Goal: Task Accomplishment & Management: Manage account settings

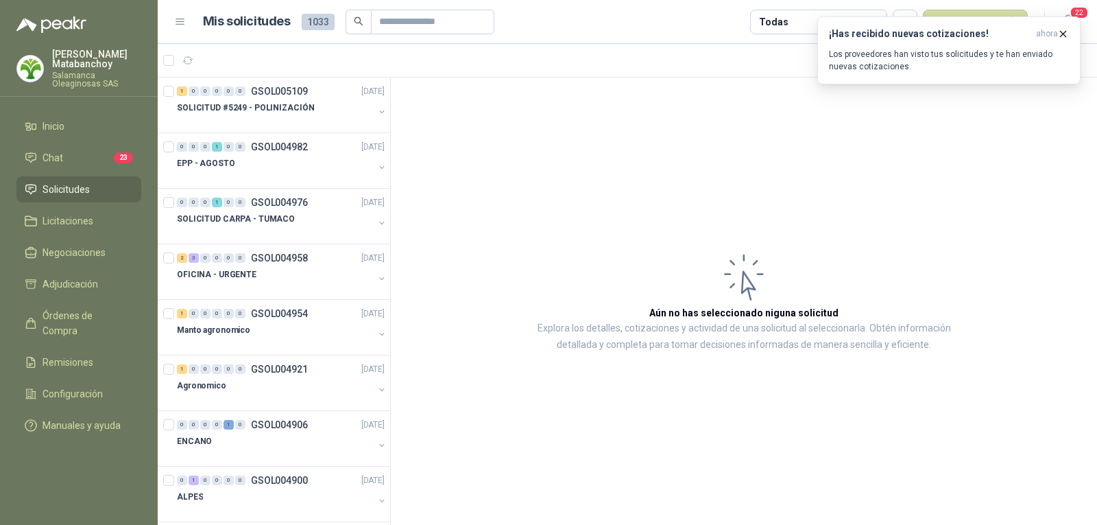
click at [60, 67] on p "[PERSON_NAME]" at bounding box center [96, 58] width 89 height 19
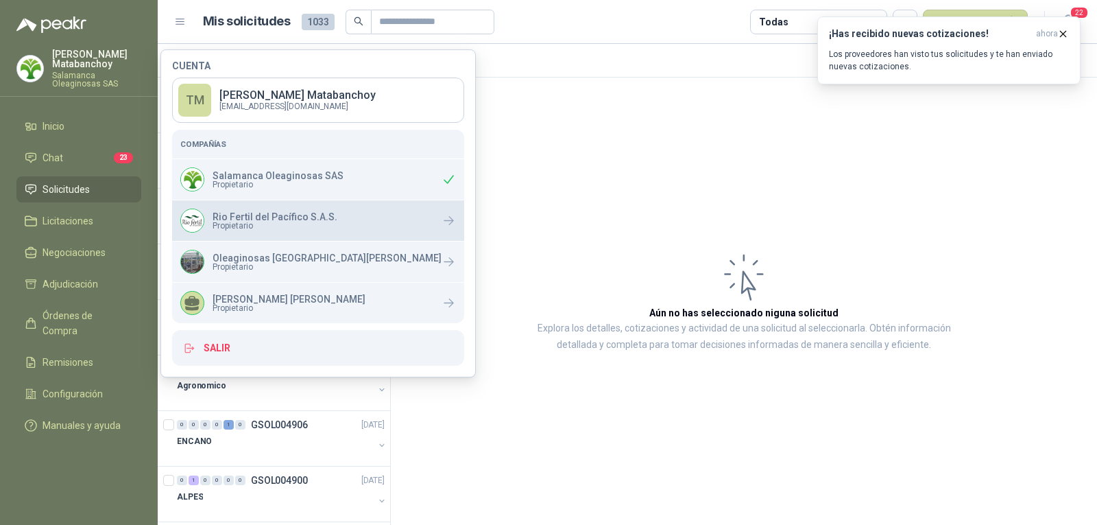
click at [280, 224] on span "Propietario" at bounding box center [275, 225] width 125 height 8
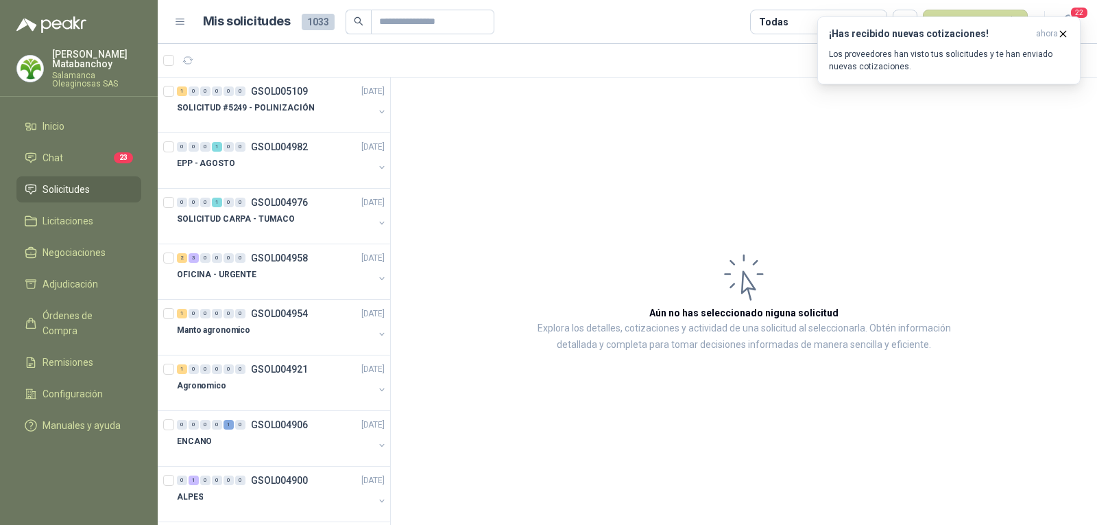
click at [624, 197] on article "Aún no has seleccionado niguna solicitud Explora los detalles, cotizaciones y a…" at bounding box center [744, 301] width 706 height 448
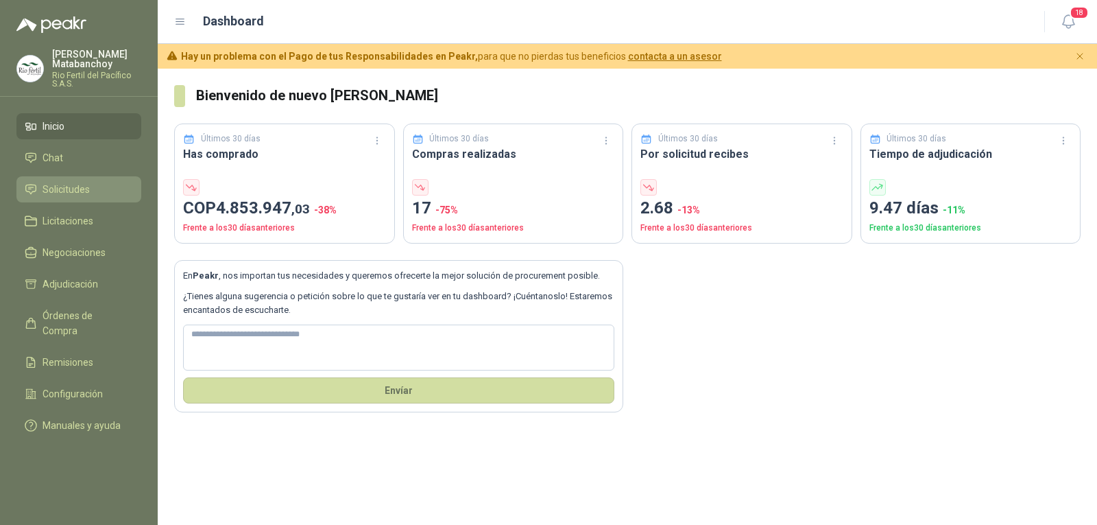
click at [32, 189] on icon at bounding box center [31, 189] width 12 height 12
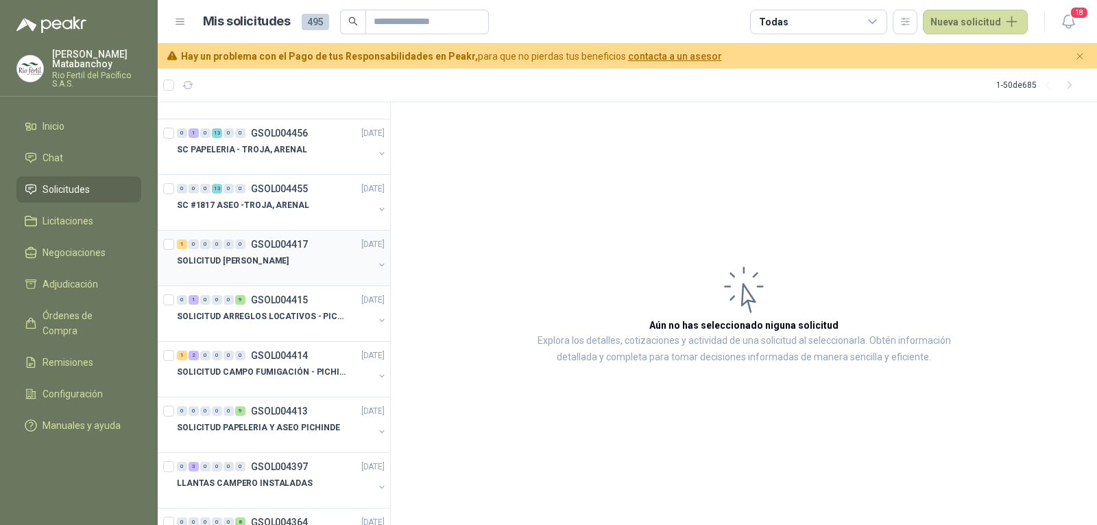
scroll to position [960, 0]
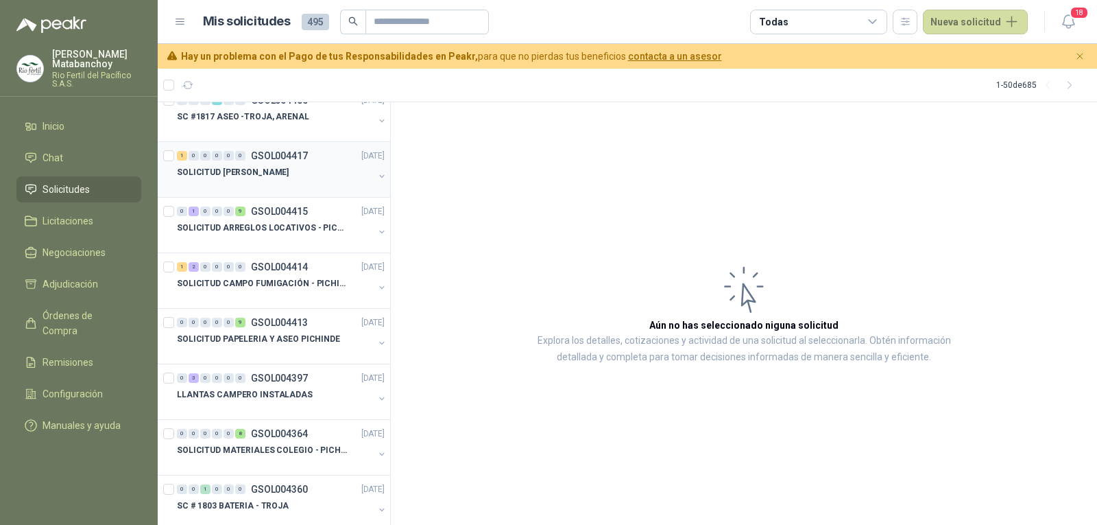
click at [283, 180] on div "SOLICITUD NICOLAS ROTULO - PICHINDE" at bounding box center [275, 172] width 197 height 16
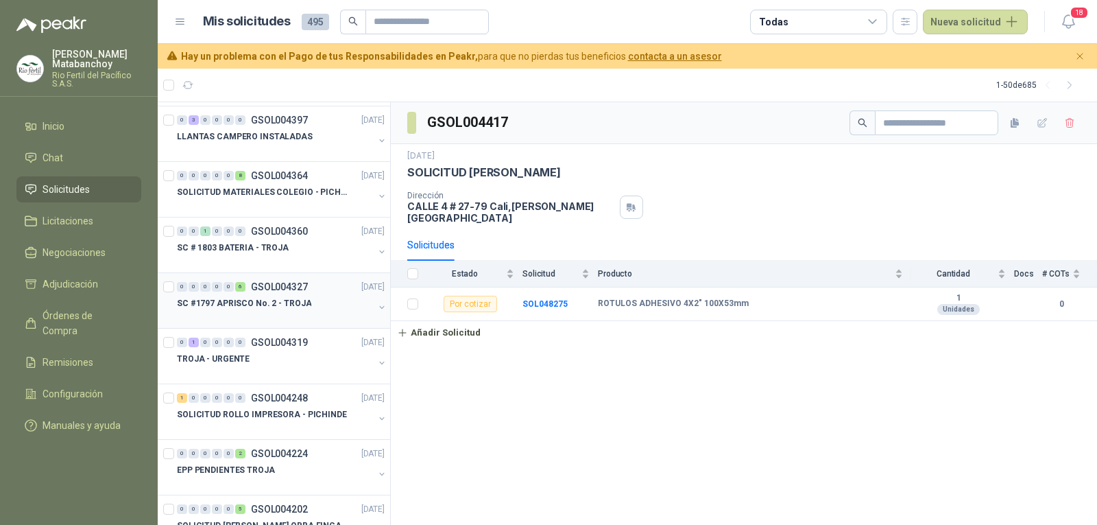
scroll to position [1234, 0]
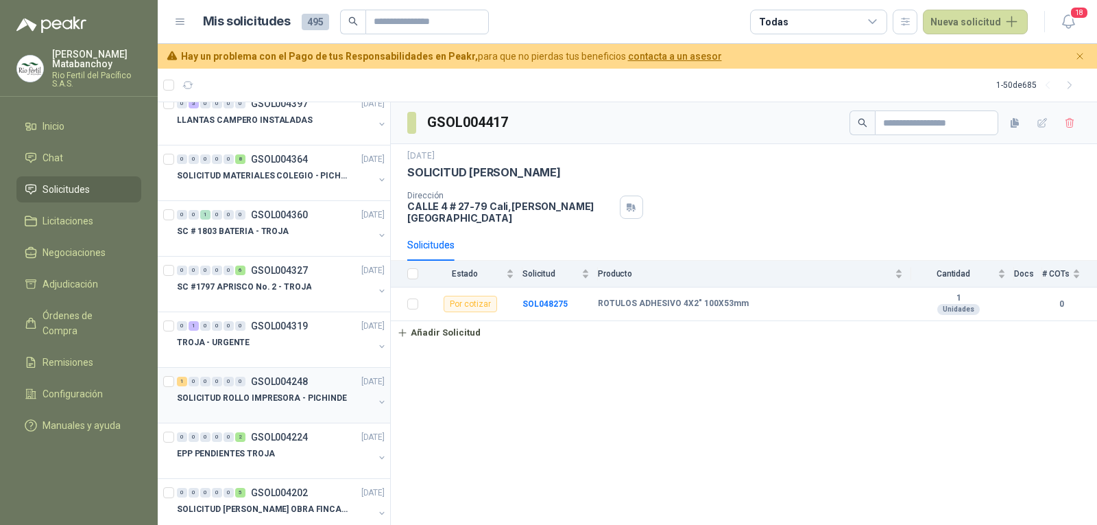
click at [268, 390] on div "SOLICITUD ROLLO IMPRESORA - PICHINDE" at bounding box center [275, 397] width 197 height 16
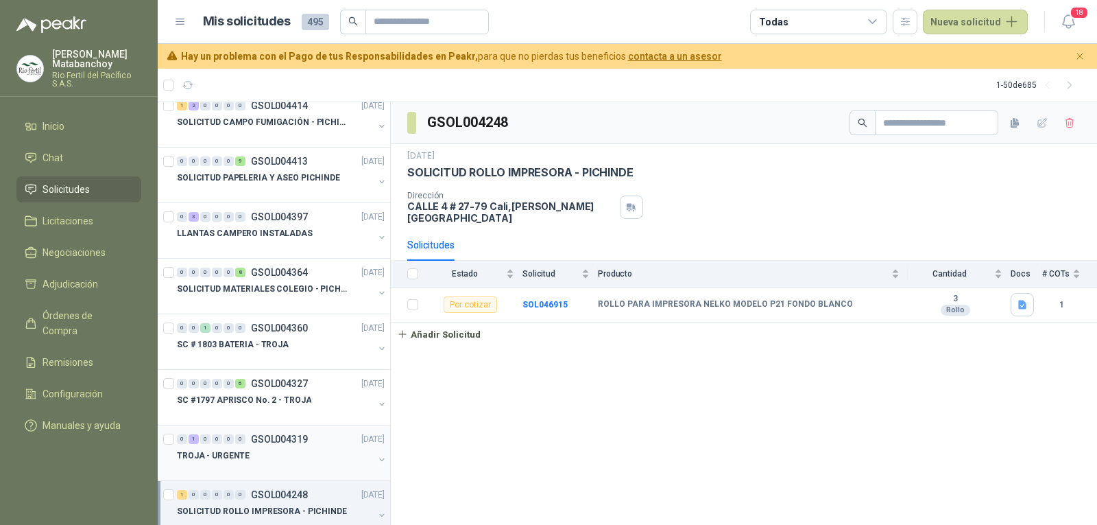
scroll to position [1234, 0]
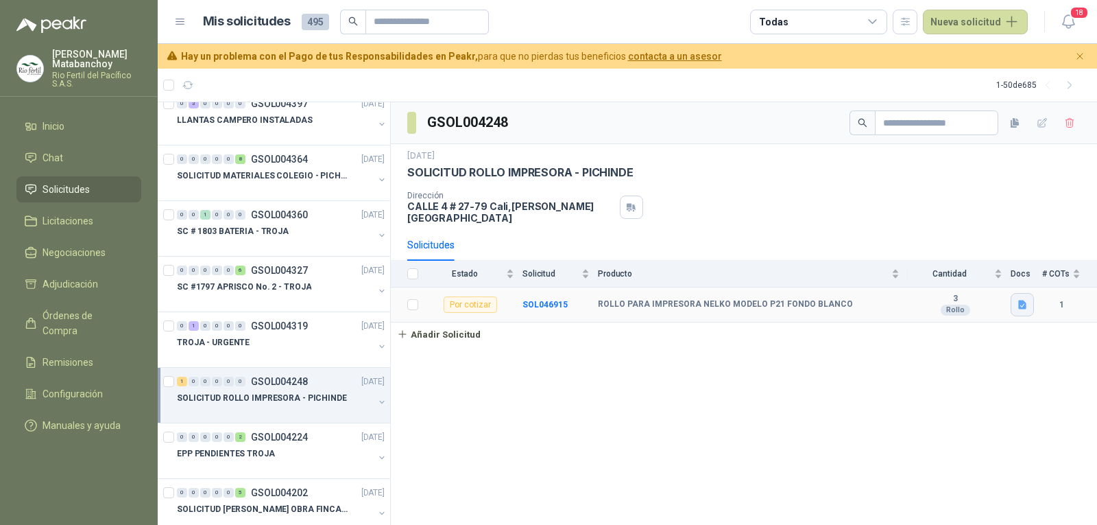
click at [1029, 298] on button "button" at bounding box center [1022, 304] width 23 height 23
click at [900, 265] on button "Captura de pantalla 2025-06-27 103343.png" at bounding box center [938, 265] width 173 height 14
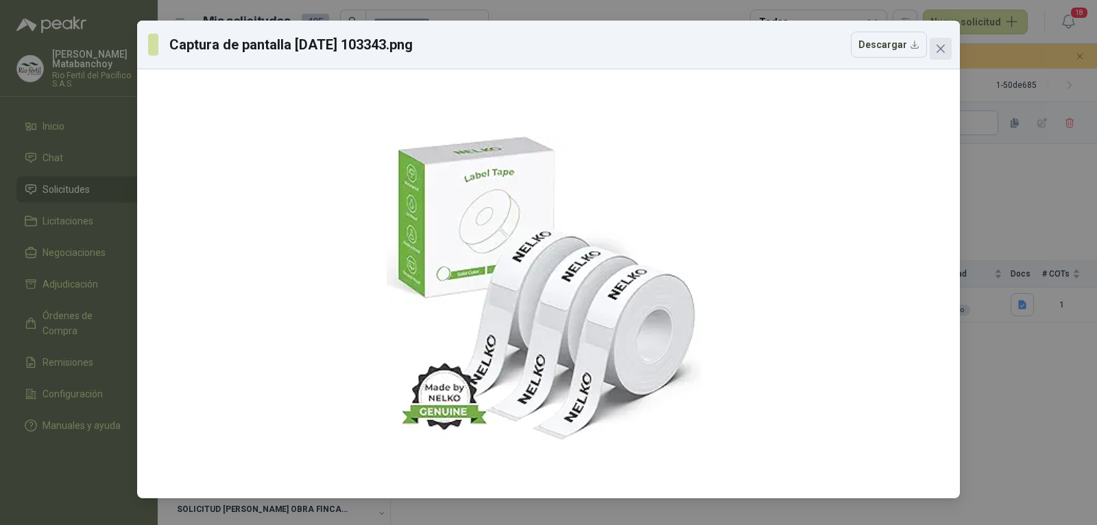
click at [934, 44] on span "Close" at bounding box center [941, 48] width 22 height 11
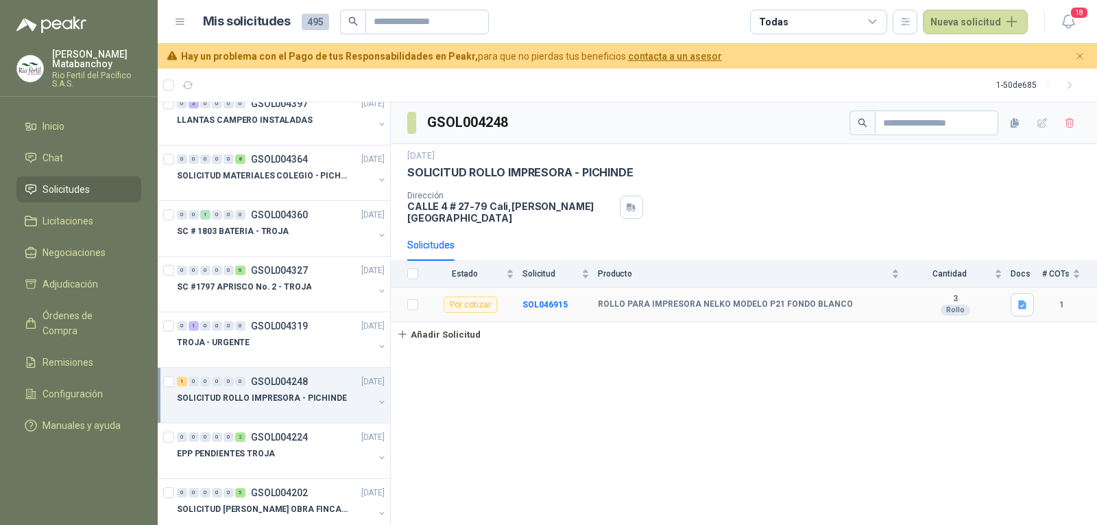
click at [719, 301] on td "ROLLO PARA IMPRESORA NELKO MODELO P21 FONDO BLANCO" at bounding box center [753, 304] width 310 height 35
click at [708, 287] on td "ROLLO PARA IMPRESORA NELKO MODELO P21 FONDO BLANCO" at bounding box center [753, 304] width 310 height 35
click at [708, 299] on b "ROLLO PARA IMPRESORA NELKO MODELO P21 FONDO BLANCO" at bounding box center [725, 304] width 255 height 11
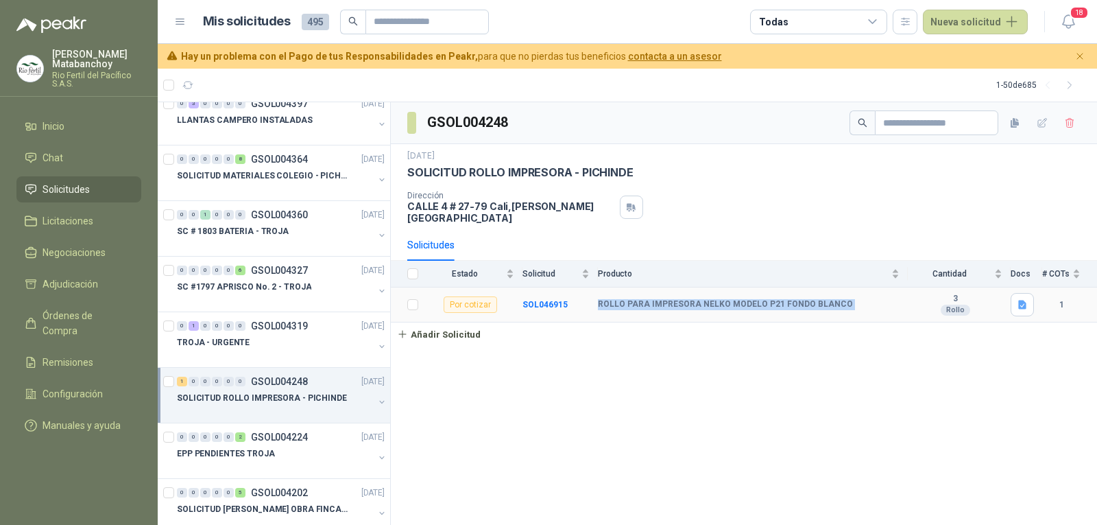
copy b "ROLLO PARA IMPRESORA NELKO MODELO P21 FONDO BLANCO"
click at [736, 368] on div "GSOL004248 27 jun, 2025 SOLICITUD ROLLO IMPRESORA - PICHINDE Dirección CALLE 4 …" at bounding box center [744, 313] width 706 height 423
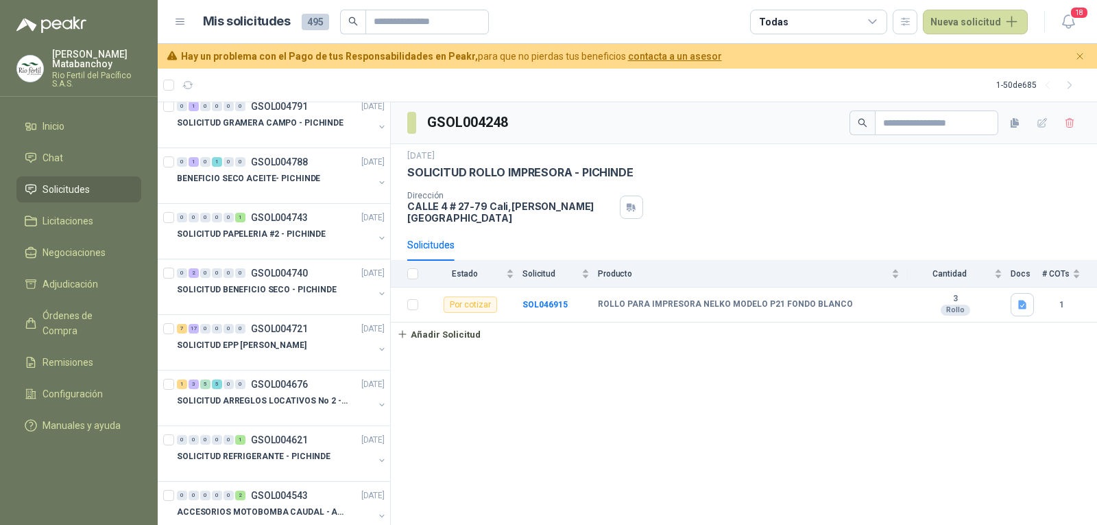
scroll to position [0, 0]
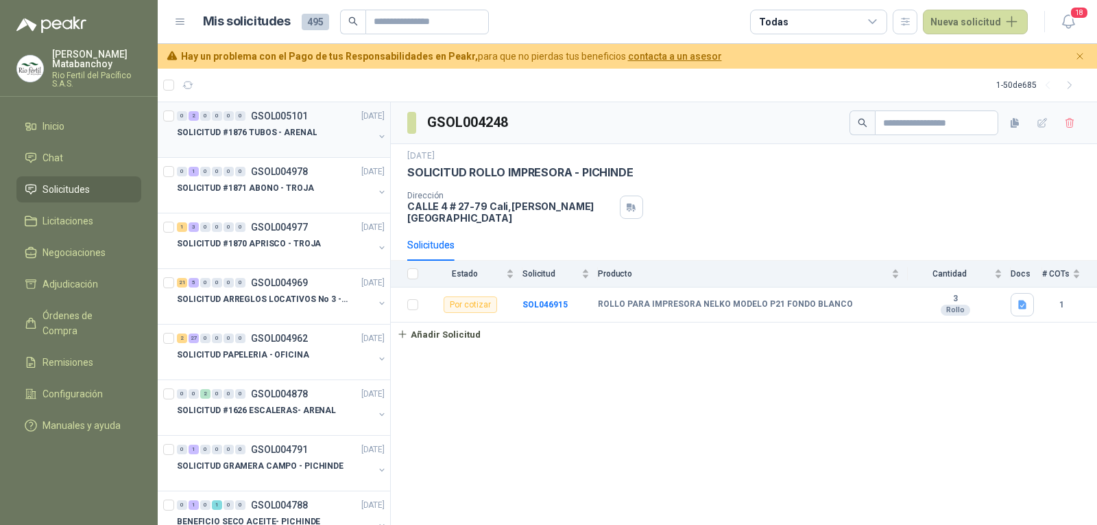
click at [250, 141] on div at bounding box center [275, 146] width 197 height 11
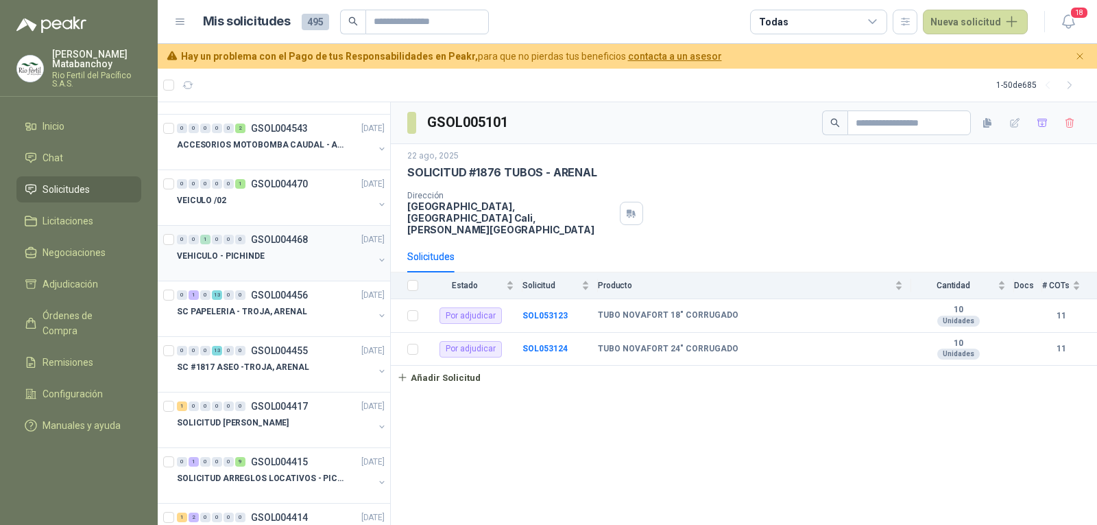
scroll to position [754, 0]
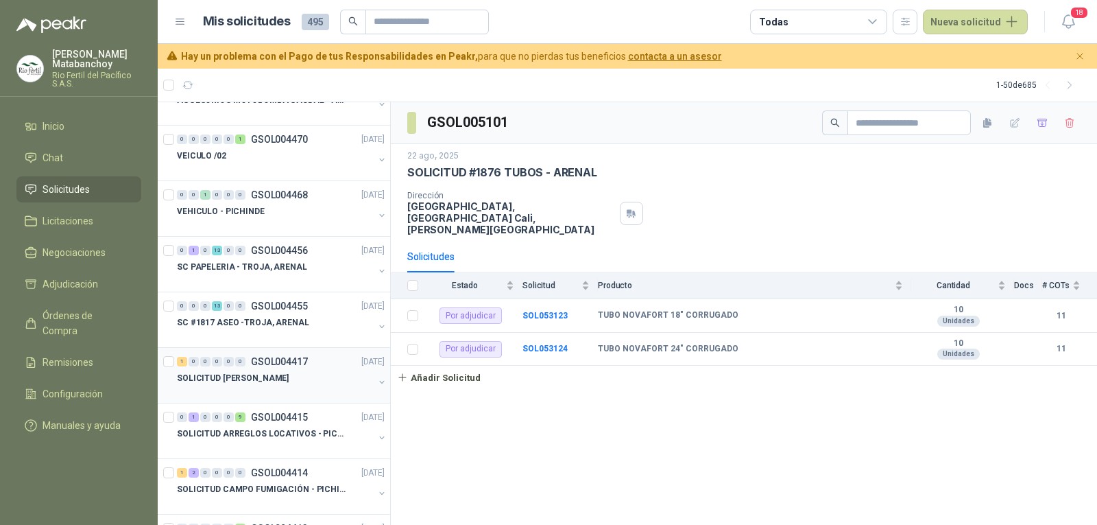
click at [277, 377] on p "SOLICITUD NICOLAS ROTULO - PICHINDE" at bounding box center [233, 378] width 112 height 13
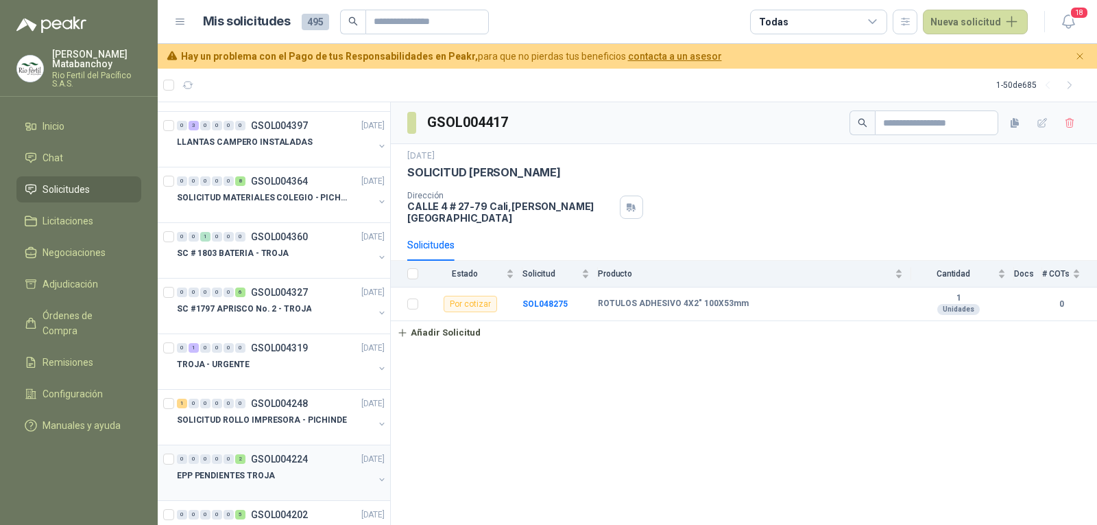
scroll to position [1303, 0]
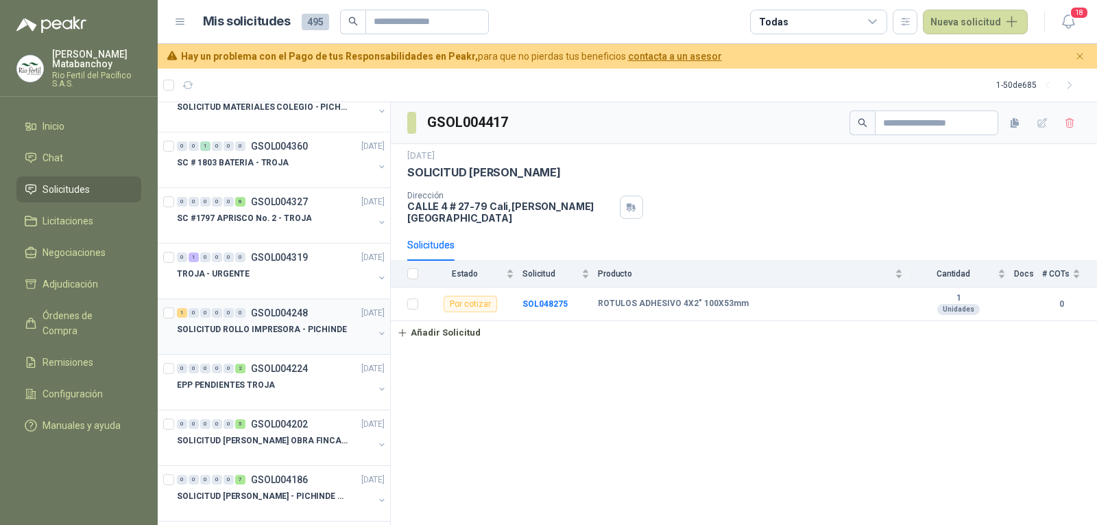
click at [249, 333] on p "SOLICITUD ROLLO IMPRESORA - PICHINDE" at bounding box center [262, 329] width 170 height 13
